Goal: Information Seeking & Learning: Learn about a topic

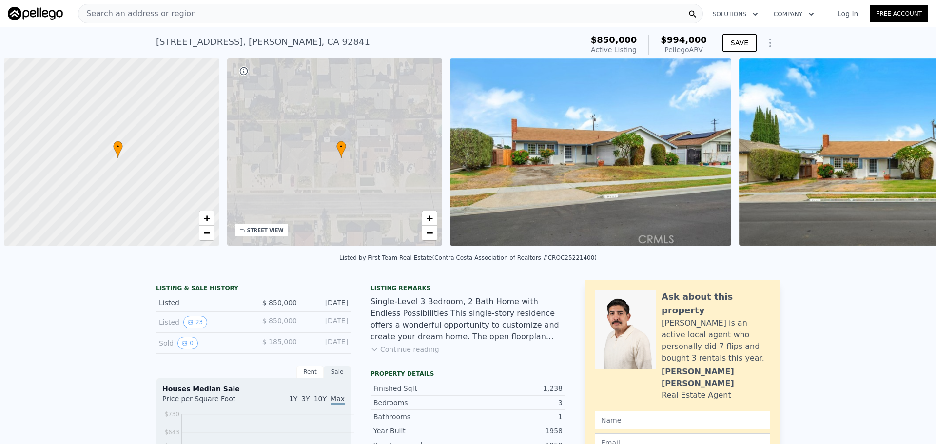
scroll to position [0, 4]
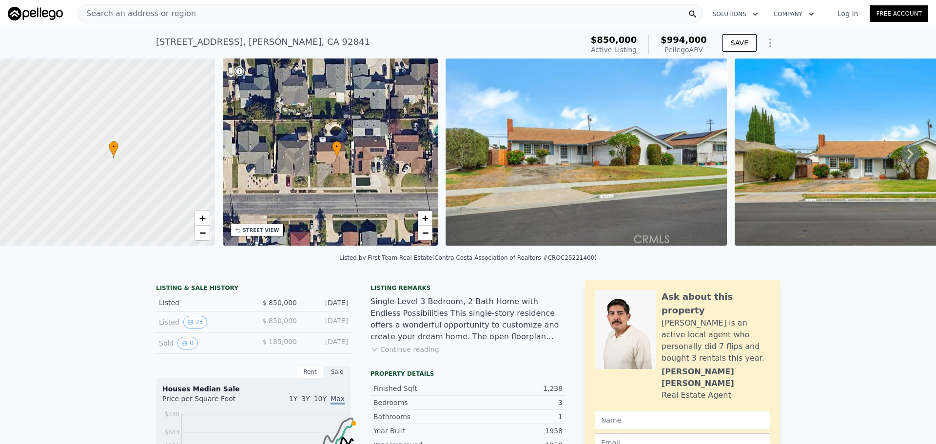
drag, startPoint x: 276, startPoint y: 9, endPoint x: 236, endPoint y: 11, distance: 40.5
click at [236, 11] on div "Search an address or region" at bounding box center [390, 14] width 625 height 20
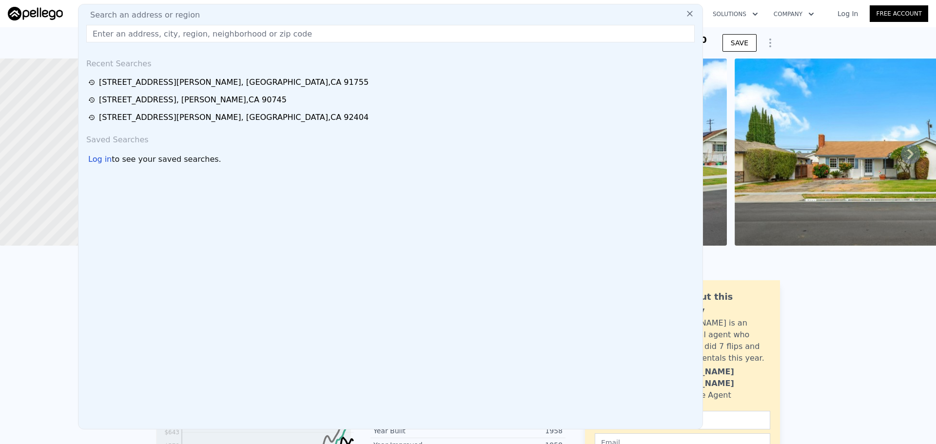
click at [236, 11] on div "Search an address or region" at bounding box center [390, 15] width 616 height 12
click at [252, 33] on input "text" at bounding box center [390, 34] width 608 height 18
paste input "[STREET_ADDRESS]"
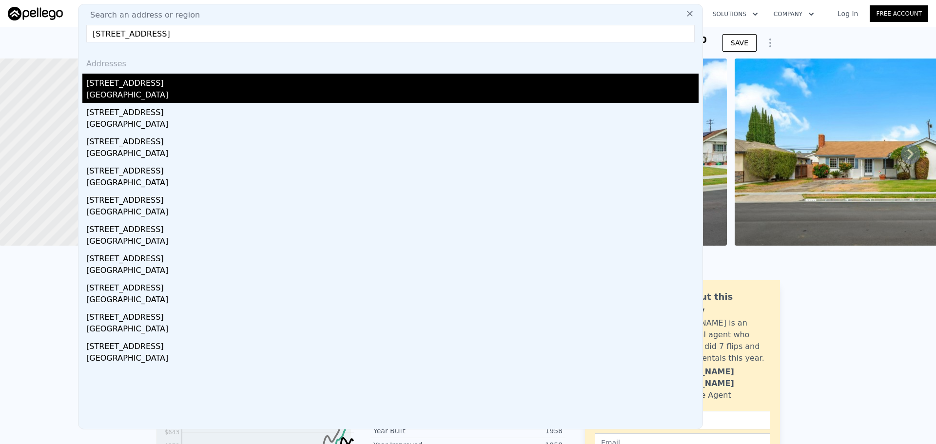
type input "[STREET_ADDRESS]"
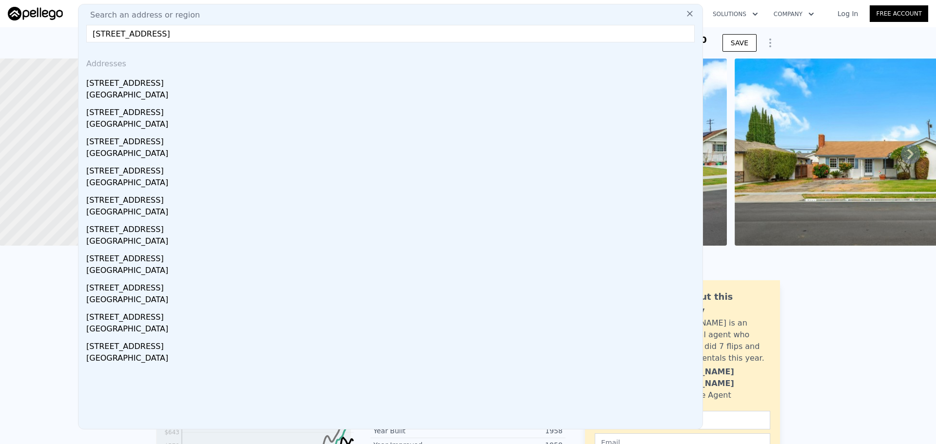
drag, startPoint x: 130, startPoint y: 93, endPoint x: 691, endPoint y: 282, distance: 591.6
click at [130, 89] on div "[STREET_ADDRESS]" at bounding box center [392, 82] width 612 height 16
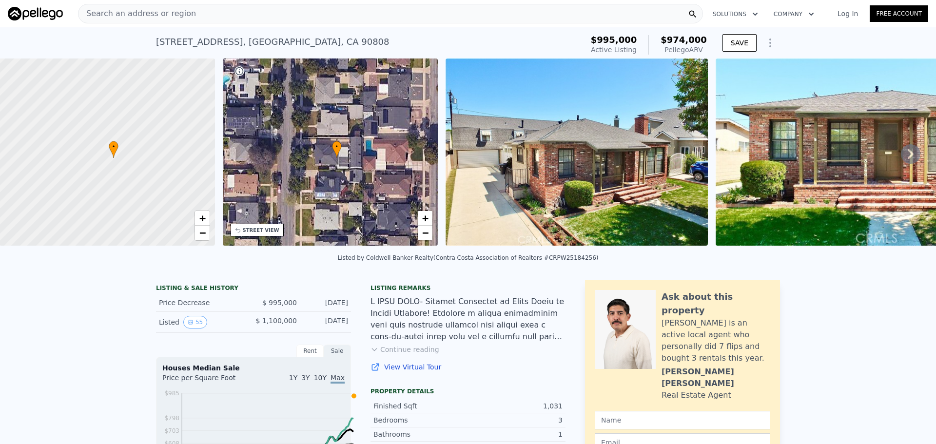
click at [247, 9] on div "Search an address or region" at bounding box center [390, 14] width 625 height 20
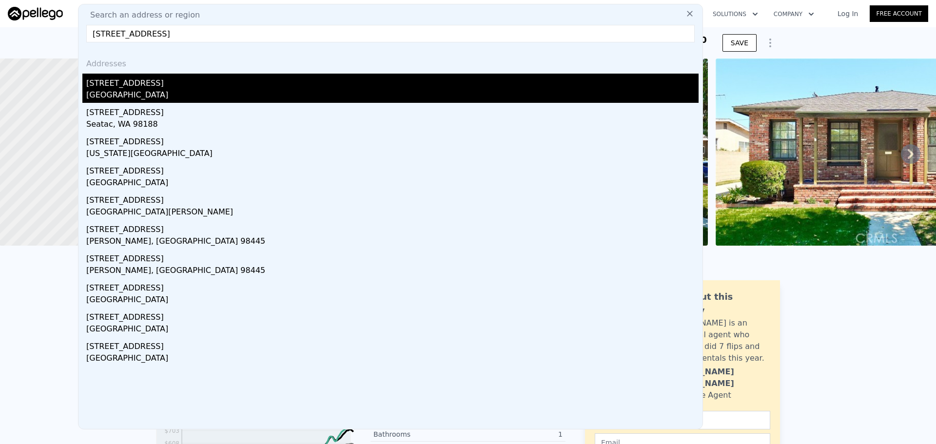
type input "[STREET_ADDRESS]"
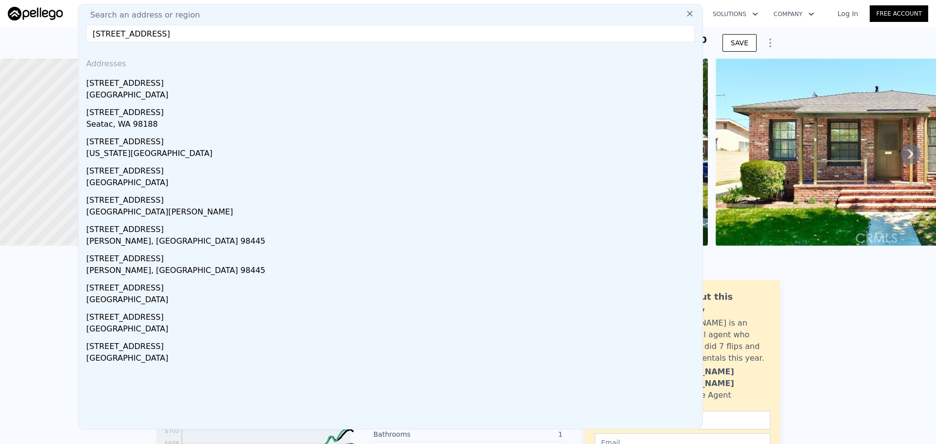
drag, startPoint x: 140, startPoint y: 96, endPoint x: 571, endPoint y: 185, distance: 440.2
click at [140, 96] on div "[GEOGRAPHIC_DATA]" at bounding box center [392, 96] width 612 height 14
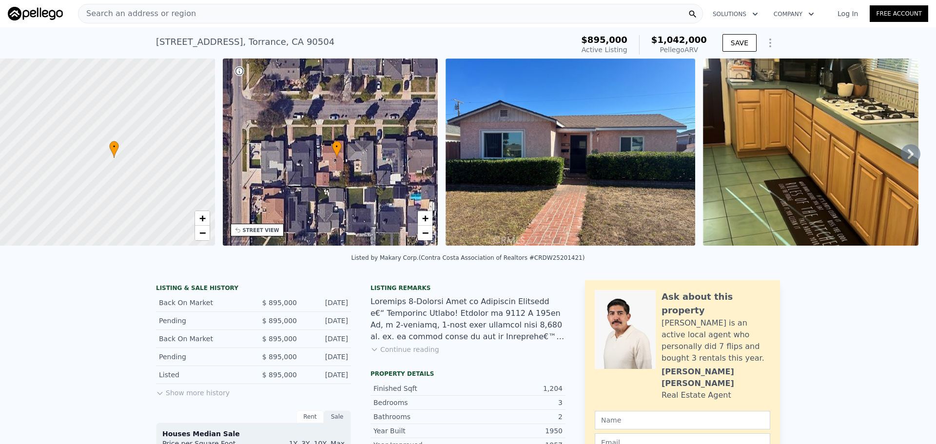
click at [273, 11] on div "Search an address or region" at bounding box center [390, 14] width 625 height 20
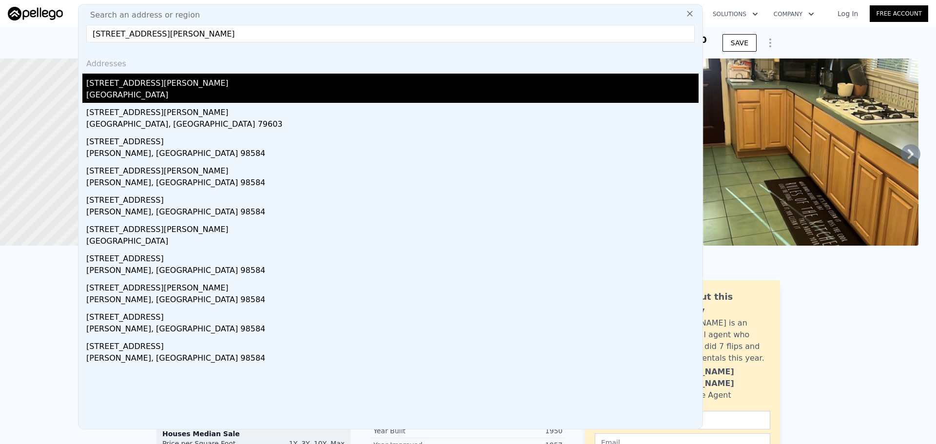
type input "[STREET_ADDRESS][PERSON_NAME]"
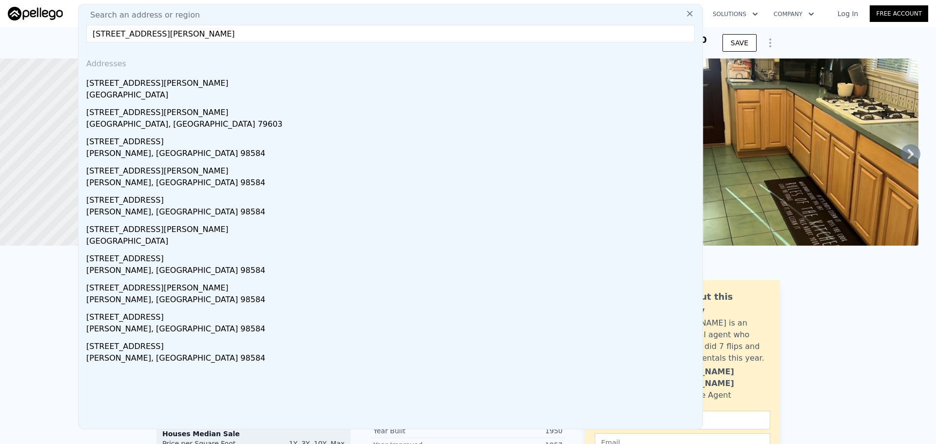
drag, startPoint x: 137, startPoint y: 86, endPoint x: 422, endPoint y: 149, distance: 292.4
click at [137, 86] on div "[STREET_ADDRESS][PERSON_NAME]" at bounding box center [392, 82] width 612 height 16
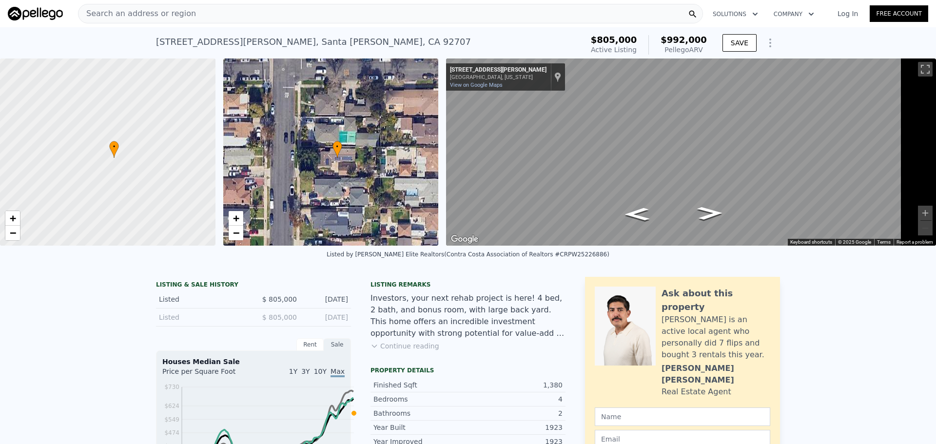
click at [258, 10] on div "Search an address or region" at bounding box center [390, 14] width 625 height 20
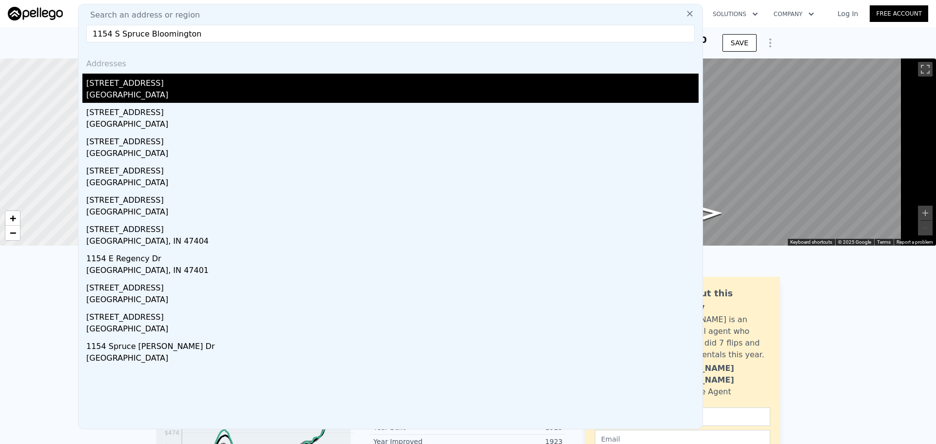
type input "1154 S Spruce Bloomington"
click at [178, 97] on div "[GEOGRAPHIC_DATA]" at bounding box center [392, 96] width 612 height 14
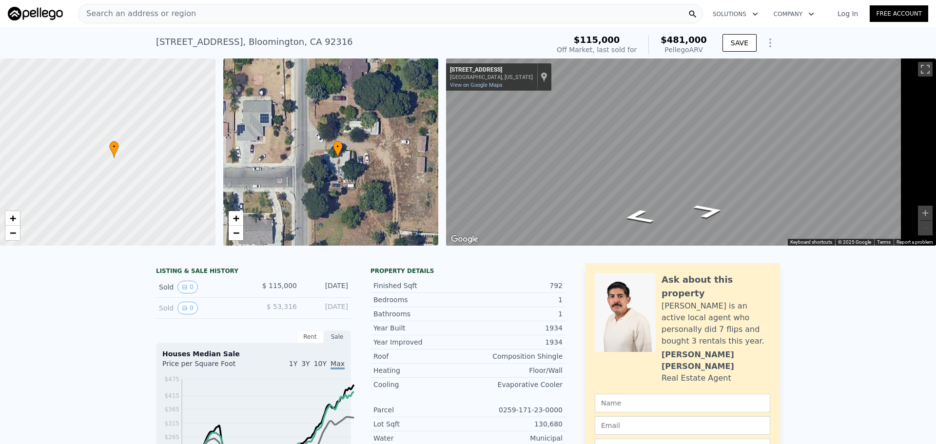
click at [318, 18] on div "Search an address or region" at bounding box center [390, 14] width 625 height 20
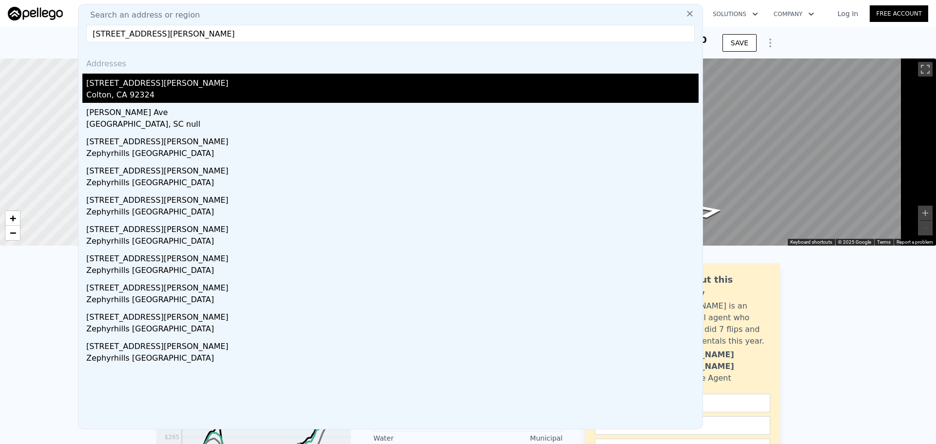
type input "[STREET_ADDRESS][PERSON_NAME]"
click at [147, 89] on div "[STREET_ADDRESS][PERSON_NAME]" at bounding box center [392, 82] width 612 height 16
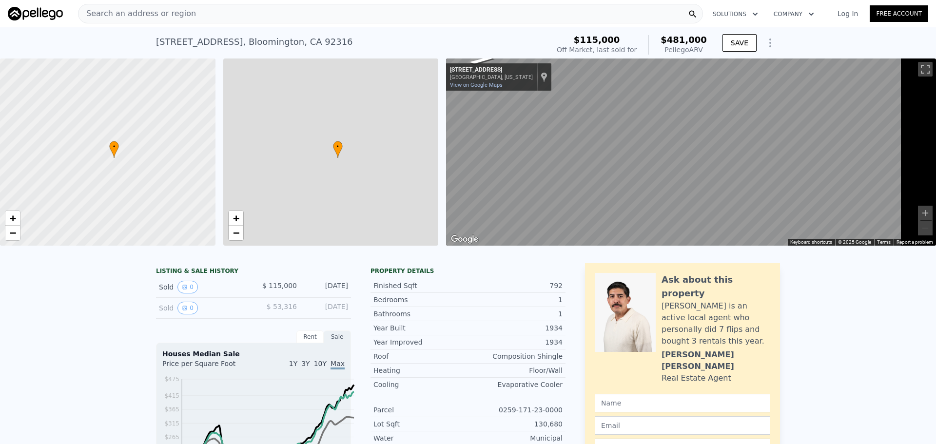
type input "2"
type input "3"
type input "1"
type input "576"
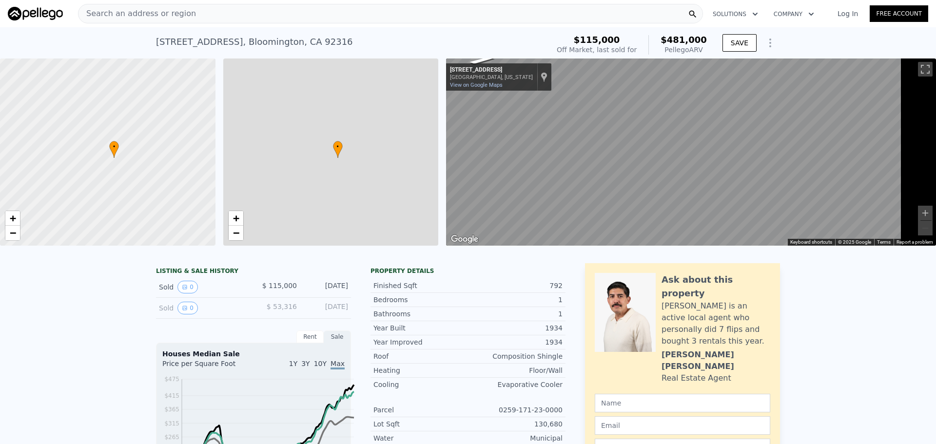
type input "1108"
type input "5720"
type input "38333"
type input "$ 481,000"
type input "6"
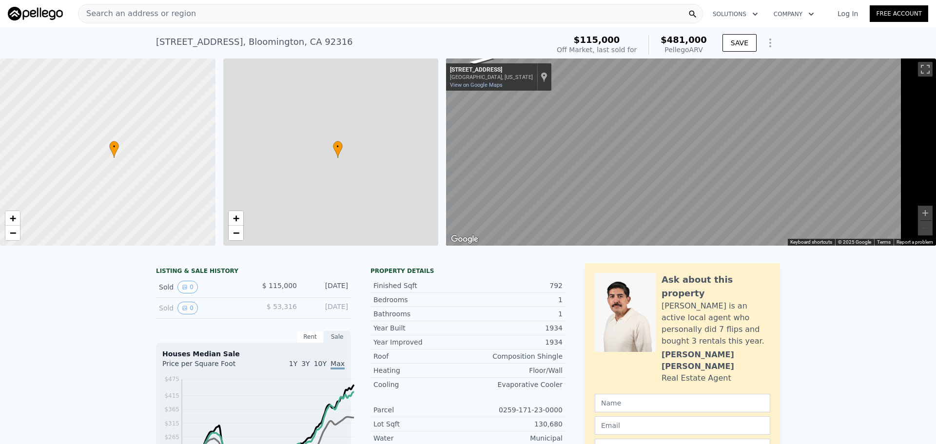
type input "$ 329,237"
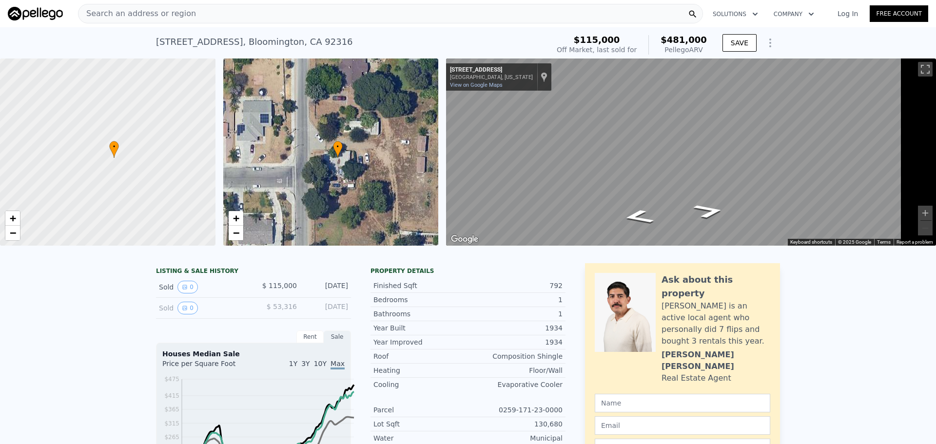
click at [220, 13] on div "Search an address or region" at bounding box center [390, 14] width 625 height 20
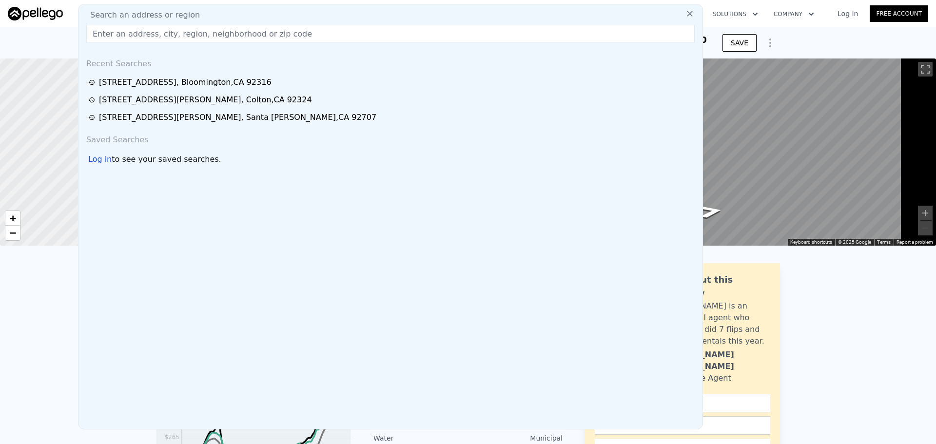
type input "[STREET_ADDRESS]"
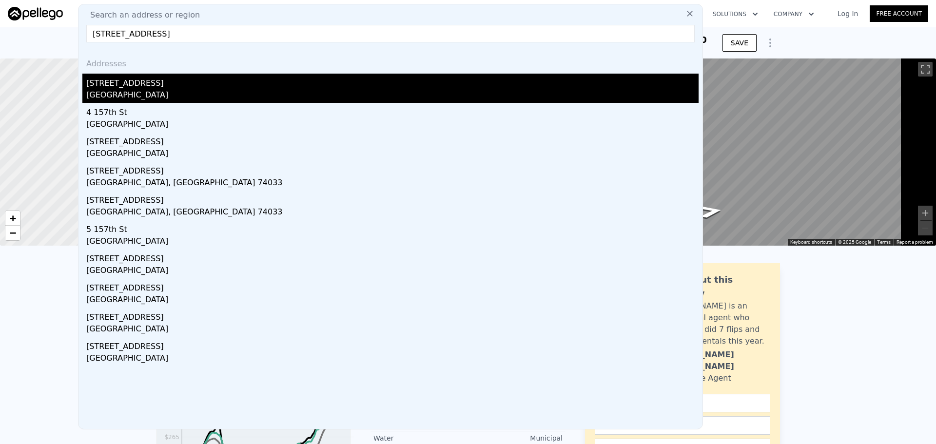
click at [152, 89] on div "[STREET_ADDRESS]" at bounding box center [392, 82] width 612 height 16
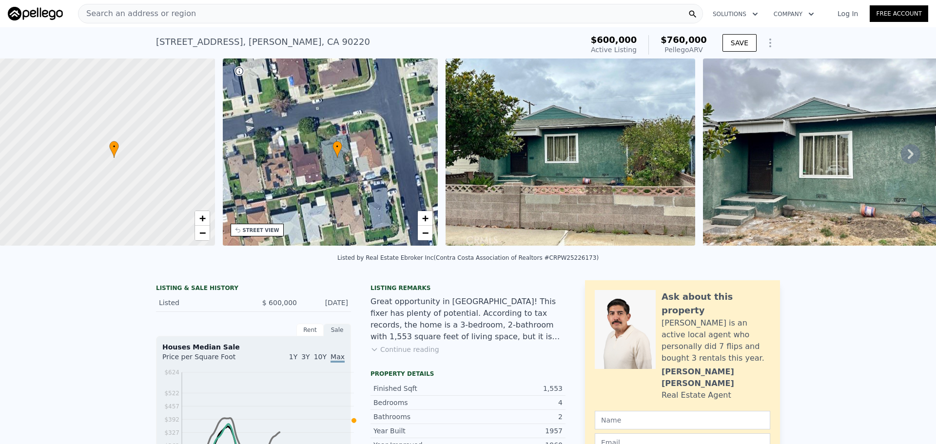
drag, startPoint x: 694, startPoint y: 290, endPoint x: 927, endPoint y: 281, distance: 233.7
type input "2"
type input "3"
type input "1"
type input "576"
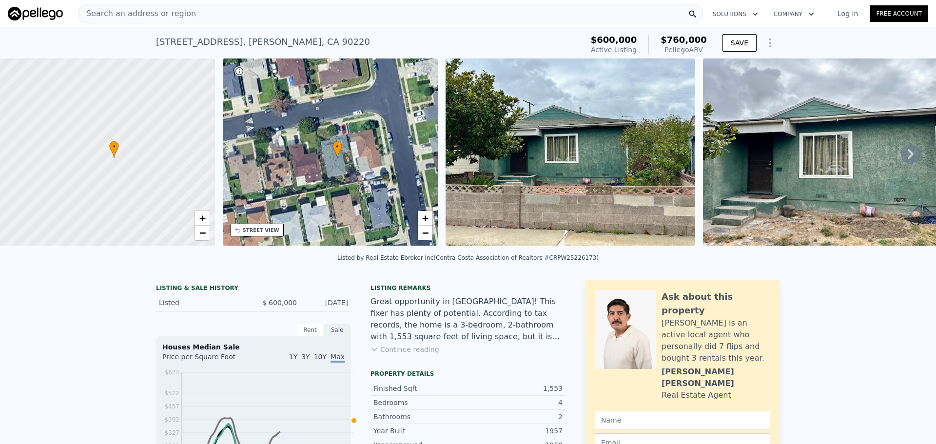
type input "1108"
type input "5720"
type input "38333"
type input "$ 481,000"
type input "$ 329,237"
